Goal: Task Accomplishment & Management: Manage account settings

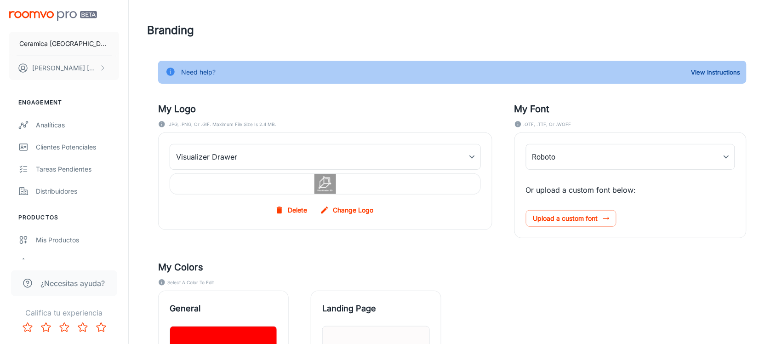
type input "Neutraface_Text_Bold"
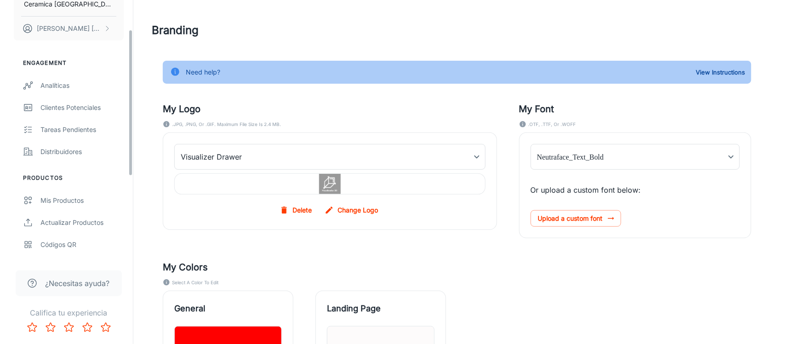
scroll to position [57, 0]
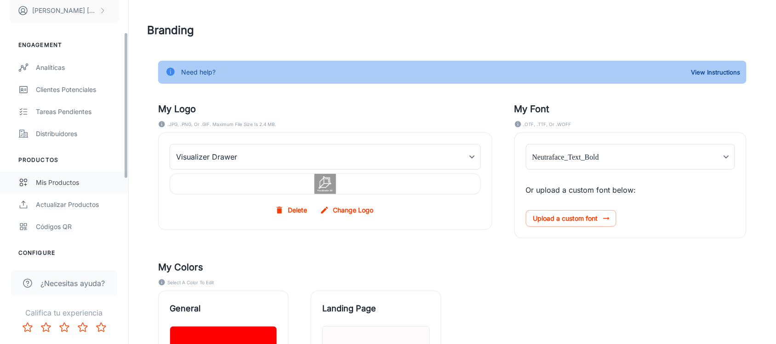
click at [57, 184] on div "Mis productos" at bounding box center [77, 183] width 83 height 10
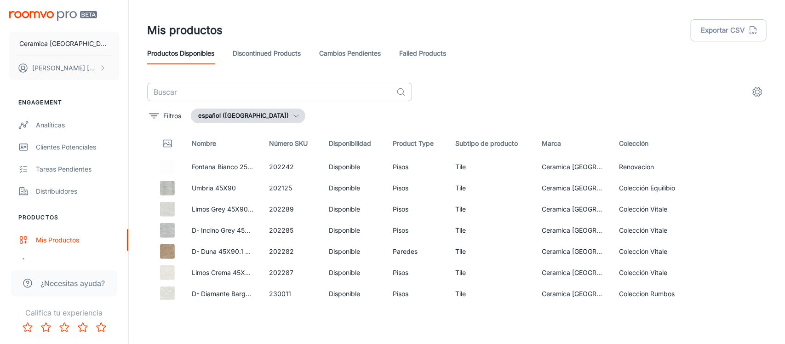
click at [207, 95] on input "text" at bounding box center [270, 92] width 246 height 18
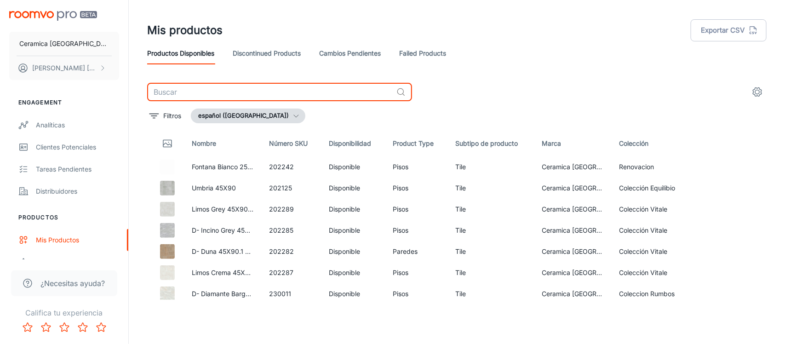
paste input "231072"
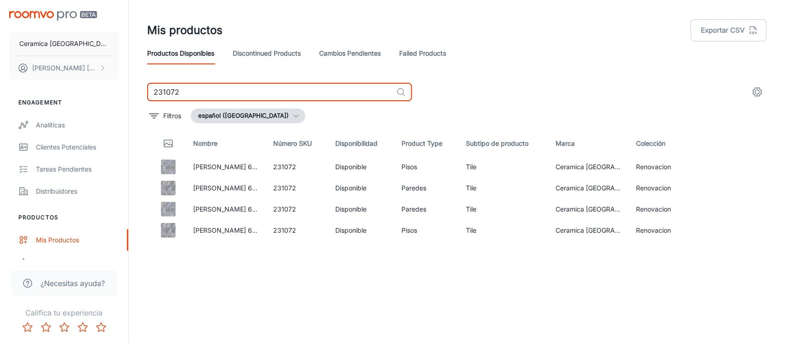
drag, startPoint x: 222, startPoint y: 93, endPoint x: 131, endPoint y: 94, distance: 90.6
click at [131, 94] on div "Mis productos Exportar CSV Productos disponibles Discontinued Products Cambios …" at bounding box center [457, 168] width 656 height 337
paste input "6"
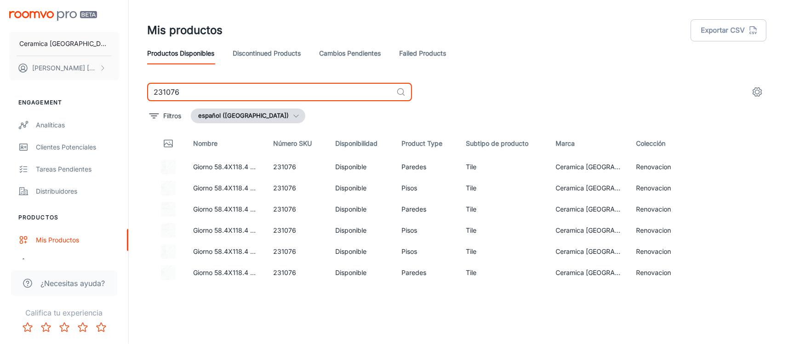
drag, startPoint x: 236, startPoint y: 91, endPoint x: 64, endPoint y: 89, distance: 171.6
click at [72, 91] on div "Ceramica Italia [PERSON_NAME] Engagement Analíticas Clientes potenciales Tareas…" at bounding box center [392, 168] width 785 height 337
paste input "5"
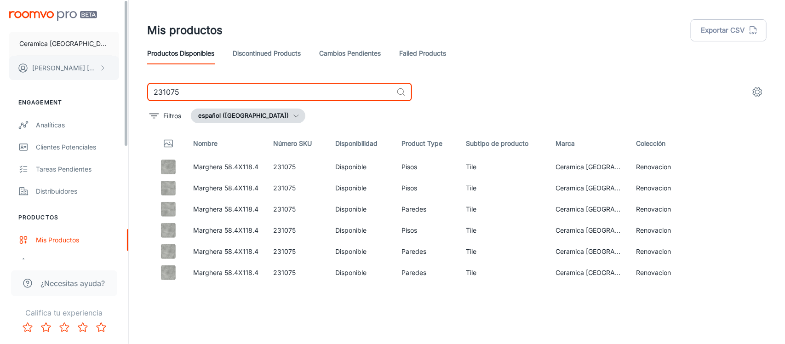
drag, startPoint x: 187, startPoint y: 95, endPoint x: 40, endPoint y: 73, distance: 148.0
click at [44, 73] on div "Ceramica Italia [PERSON_NAME] Engagement Analíticas Clientes potenciales Tareas…" at bounding box center [392, 168] width 785 height 337
paste input "03171"
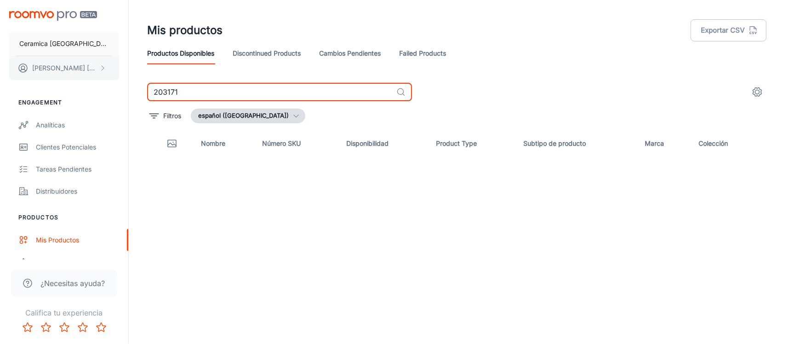
drag, startPoint x: 208, startPoint y: 92, endPoint x: 65, endPoint y: 75, distance: 143.7
click at [68, 75] on div "Ceramica Italia [PERSON_NAME] Engagement Analíticas Clientes potenciales Tareas…" at bounding box center [392, 168] width 785 height 337
paste input "31074"
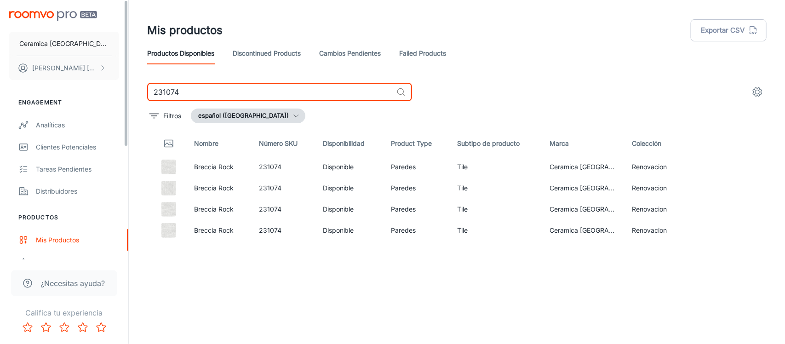
drag, startPoint x: 227, startPoint y: 97, endPoint x: 117, endPoint y: 97, distance: 109.5
click at [118, 97] on div "Ceramica Italia [PERSON_NAME] Engagement Analíticas Clientes potenciales Tareas…" at bounding box center [392, 168] width 785 height 337
paste input "80"
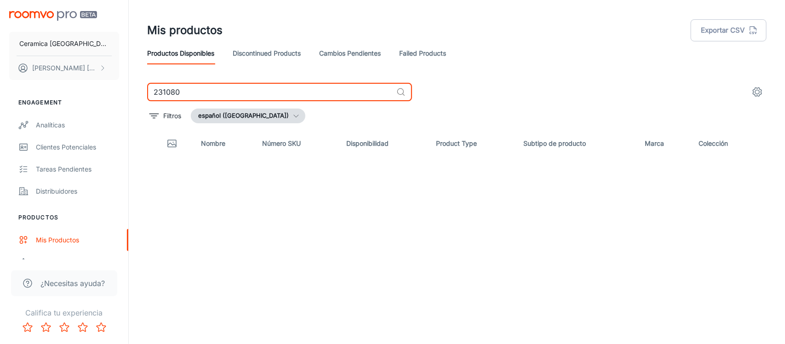
drag, startPoint x: 196, startPoint y: 88, endPoint x: 82, endPoint y: 87, distance: 114.5
click at [85, 87] on div "Ceramica Italia [PERSON_NAME] Engagement Analíticas Clientes potenciales Tareas…" at bounding box center [392, 168] width 785 height 337
paste input "58"
drag, startPoint x: 207, startPoint y: 88, endPoint x: 63, endPoint y: 77, distance: 144.8
click at [63, 77] on div "Ceramica Italia [PERSON_NAME] Engagement Analíticas Clientes potenciales Tareas…" at bounding box center [392, 168] width 785 height 337
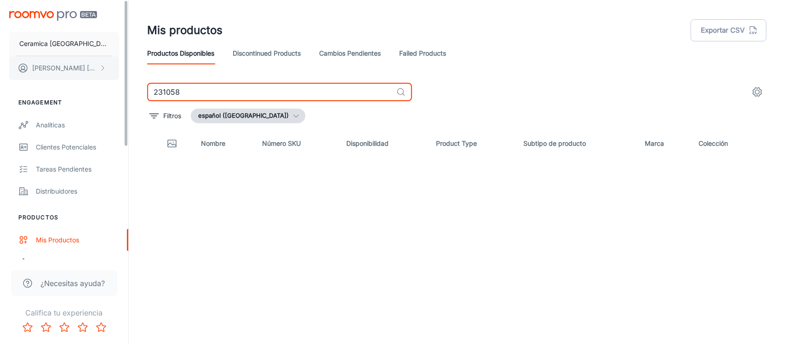
paste input "03159"
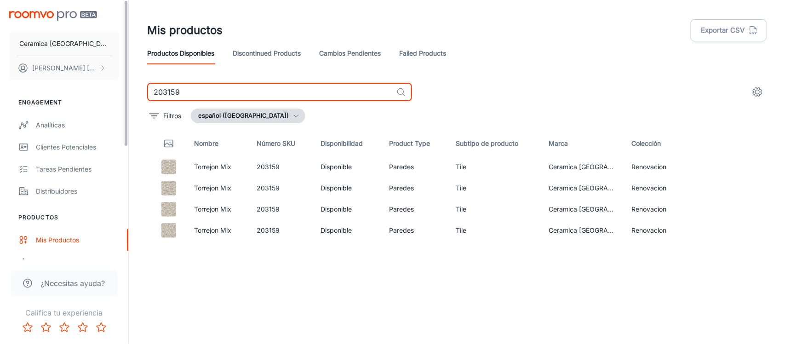
drag, startPoint x: 212, startPoint y: 96, endPoint x: 58, endPoint y: 87, distance: 153.4
click at [65, 87] on div "Ceramica Italia [PERSON_NAME] Engagement Analíticas Clientes potenciales Tareas…" at bounding box center [392, 168] width 785 height 337
paste input "4"
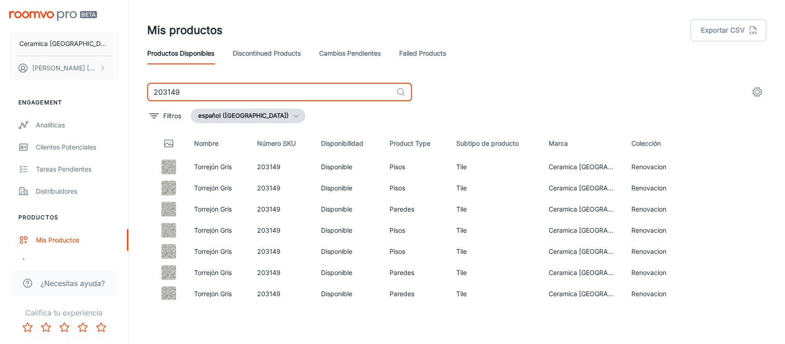
drag, startPoint x: 217, startPoint y: 97, endPoint x: 83, endPoint y: 86, distance: 133.9
click at [88, 87] on div "Ceramica Italia [PERSON_NAME] Engagement Analíticas Clientes potenciales Tareas…" at bounding box center [392, 168] width 785 height 337
paste input "2"
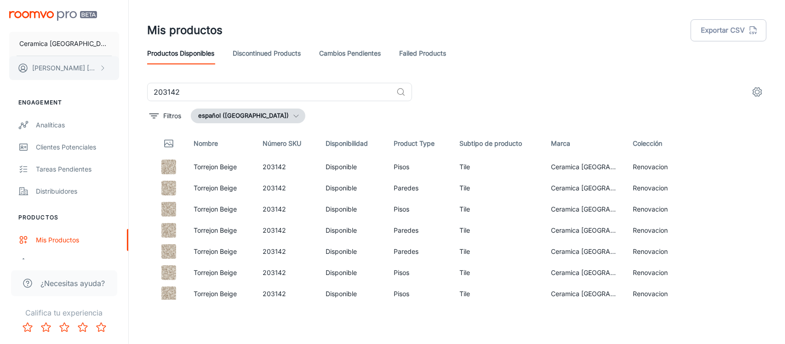
drag, startPoint x: 206, startPoint y: 92, endPoint x: 58, endPoint y: 79, distance: 148.2
click at [59, 79] on div "Ceramica Italia [PERSON_NAME] Engagement Analíticas Clientes potenciales Tareas…" at bounding box center [392, 168] width 785 height 337
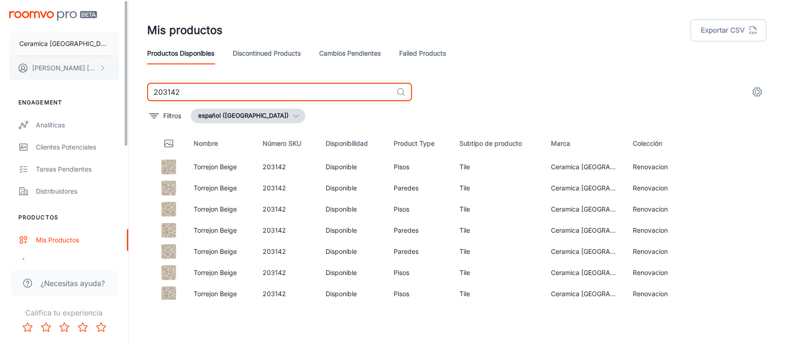
paste input "59"
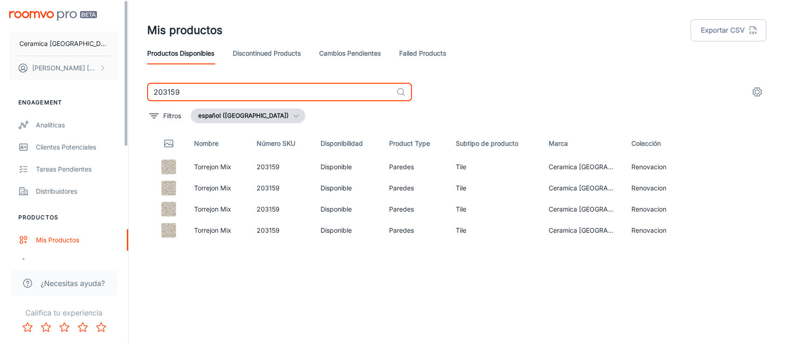
drag, startPoint x: 189, startPoint y: 89, endPoint x: 111, endPoint y: 88, distance: 78.6
click at [114, 88] on div "Ceramica Italia [PERSON_NAME] Engagement Analíticas Clientes potenciales Tareas…" at bounding box center [392, 168] width 785 height 337
paste input "31075"
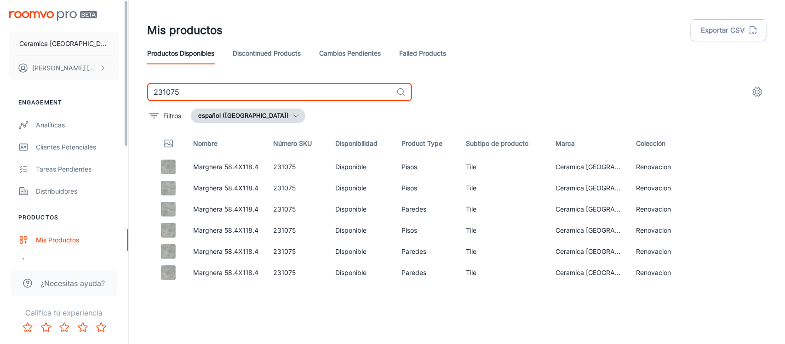
drag, startPoint x: 215, startPoint y: 94, endPoint x: 29, endPoint y: 91, distance: 186.8
click at [33, 91] on div "Ceramica Italia [PERSON_NAME] Engagement Analíticas Clientes potenciales Tareas…" at bounding box center [392, 168] width 785 height 337
paste input "80"
type input "231080"
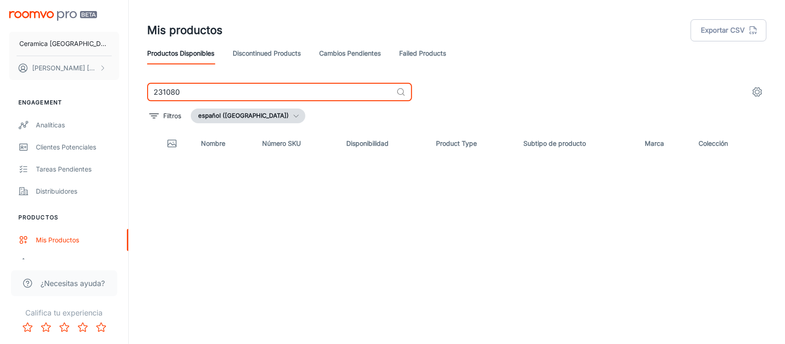
drag, startPoint x: 254, startPoint y: 93, endPoint x: 99, endPoint y: 93, distance: 154.5
click at [99, 93] on div "Ceramica Italia [PERSON_NAME] Engagement Analíticas Clientes potenciales Tareas…" at bounding box center [392, 168] width 785 height 337
